Goal: Information Seeking & Learning: Learn about a topic

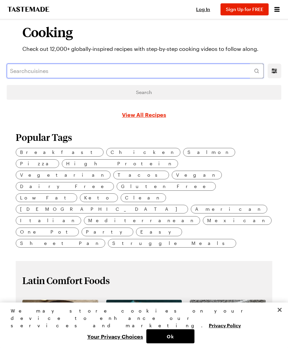
click at [54, 69] on input "text" at bounding box center [135, 71] width 257 height 15
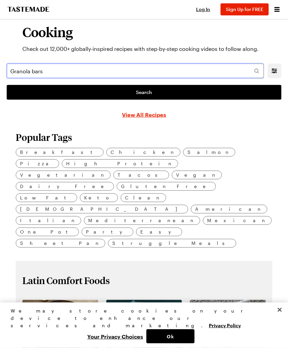
type input "Granola bars"
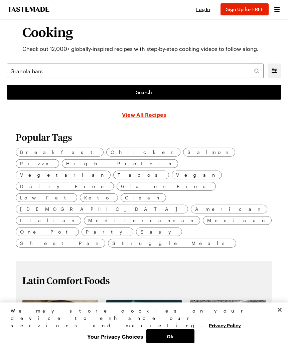
click at [174, 94] on link "Search" at bounding box center [144, 92] width 275 height 15
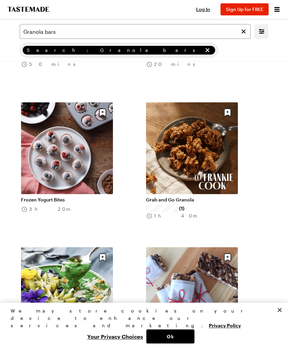
scroll to position [875, 0]
click at [208, 197] on link "Grab and Go Granola" at bounding box center [192, 200] width 92 height 6
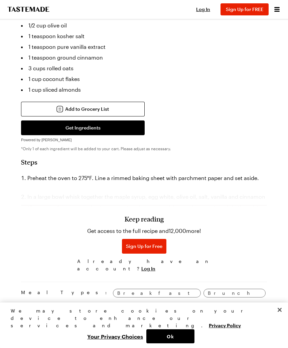
scroll to position [395, 0]
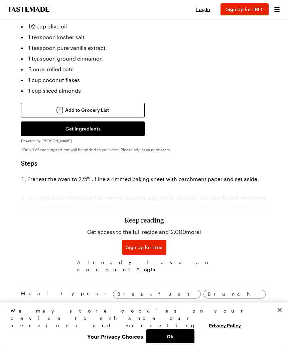
click at [158, 245] on span "Sign Up for Free" at bounding box center [144, 247] width 36 height 7
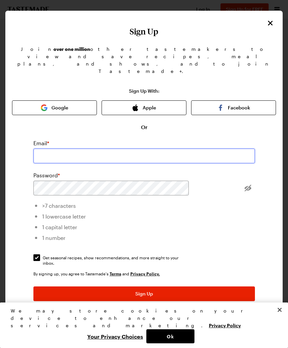
click at [124, 148] on input "email" at bounding box center [144, 155] width 222 height 15
type input "[EMAIL_ADDRESS][DOMAIN_NAME]"
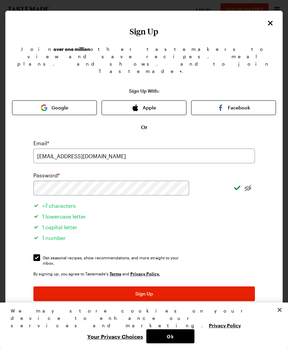
click at [177, 286] on button "Sign Up" at bounding box center [144, 293] width 222 height 15
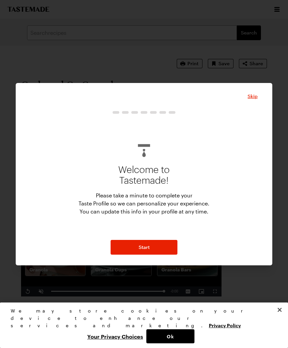
click at [167, 243] on button "Start" at bounding box center [144, 247] width 67 height 15
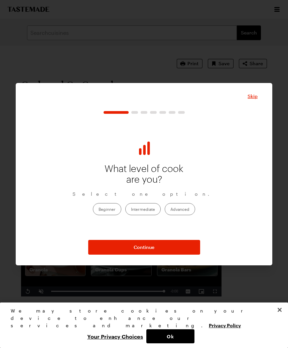
click at [152, 208] on label "Intermediate" at bounding box center [142, 209] width 35 height 12
click at [131, 210] on input "Intermediate" at bounding box center [131, 210] width 0 height 0
click at [173, 242] on button "Continue" at bounding box center [144, 247] width 112 height 15
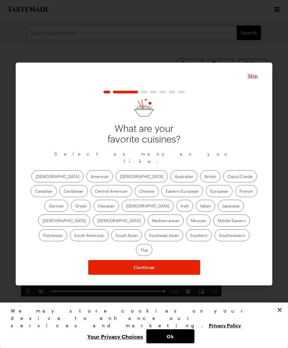
click at [196, 209] on label "Italian" at bounding box center [205, 206] width 19 height 12
click at [200, 206] on input "Italian" at bounding box center [200, 206] width 0 height 0
click at [145, 214] on label "[DEMOGRAPHIC_DATA]" at bounding box center [119, 220] width 52 height 12
click at [97, 221] on input "[DEMOGRAPHIC_DATA]" at bounding box center [97, 221] width 0 height 0
click at [86, 177] on label "American" at bounding box center [99, 176] width 27 height 12
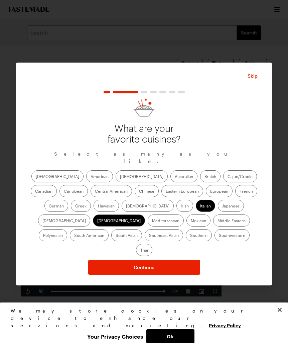
click at [91, 177] on input "American" at bounding box center [91, 177] width 0 height 0
click at [169, 260] on button "Continue" at bounding box center [144, 267] width 112 height 15
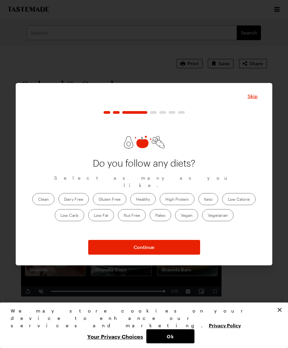
click at [163, 243] on button "Continue" at bounding box center [144, 247] width 112 height 15
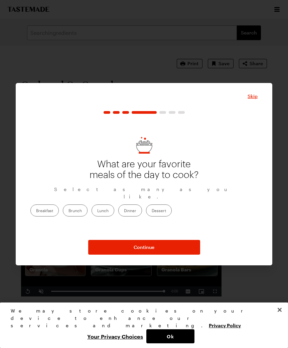
click at [142, 206] on label "Dinner" at bounding box center [130, 210] width 24 height 12
click at [124, 211] on input "Dinner" at bounding box center [124, 211] width 0 height 0
click at [157, 251] on button "Continue" at bounding box center [144, 247] width 112 height 15
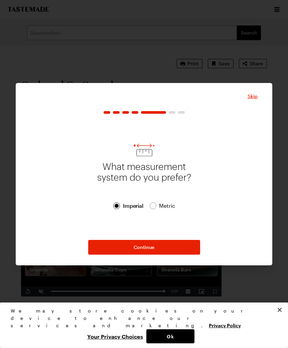
click at [156, 251] on button "Continue" at bounding box center [144, 247] width 112 height 15
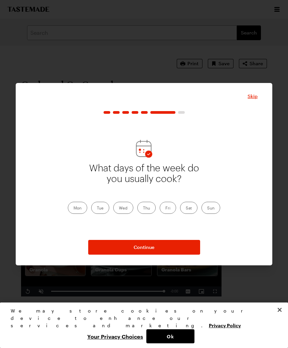
click at [191, 209] on label "Sat" at bounding box center [188, 208] width 17 height 12
click at [186, 208] on input "Sat" at bounding box center [186, 208] width 0 height 0
click at [148, 212] on label "Thu" at bounding box center [146, 208] width 18 height 12
click at [143, 208] on input "Thu" at bounding box center [143, 208] width 0 height 0
click at [102, 207] on label "Tue" at bounding box center [100, 208] width 18 height 12
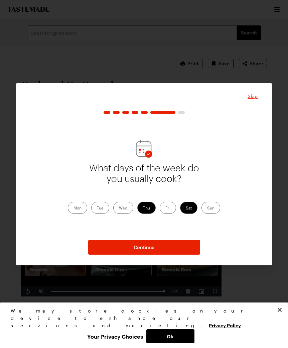
click at [97, 208] on input "Tue" at bounding box center [97, 208] width 0 height 0
click at [158, 242] on button "Continue" at bounding box center [144, 247] width 112 height 15
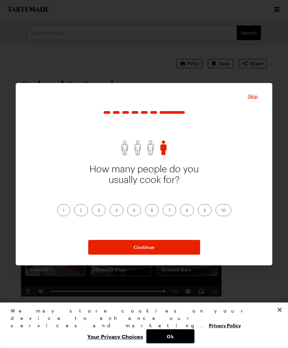
click at [152, 215] on label "6" at bounding box center [152, 210] width 14 height 12
click at [151, 211] on input "6" at bounding box center [151, 211] width 0 height 0
click at [146, 251] on button "Continue" at bounding box center [144, 247] width 112 height 15
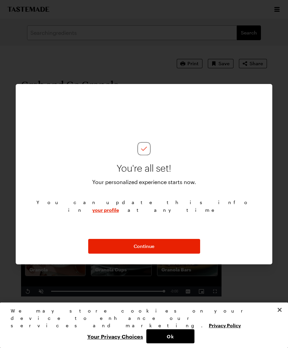
click at [160, 244] on button "Continue" at bounding box center [144, 246] width 112 height 15
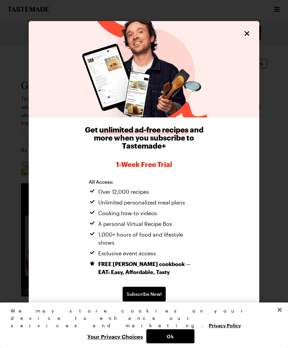
click at [158, 312] on span "Continue without subscribing" at bounding box center [144, 315] width 68 height 7
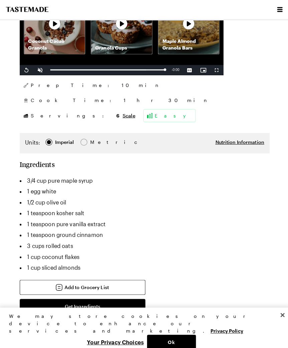
scroll to position [230, 0]
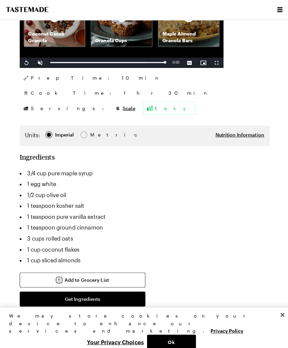
click at [173, 343] on button "Ok" at bounding box center [170, 336] width 48 height 14
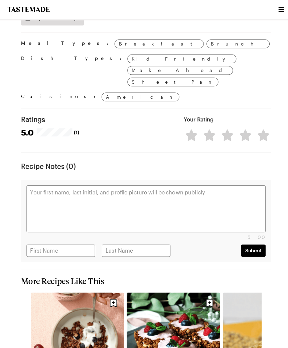
scroll to position [688, 0]
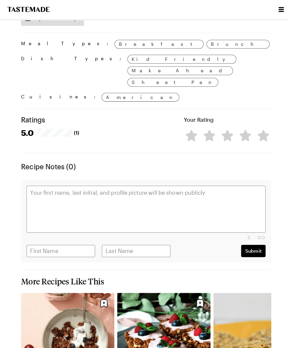
type textarea "x"
